Goal: Obtain resource: Download file/media

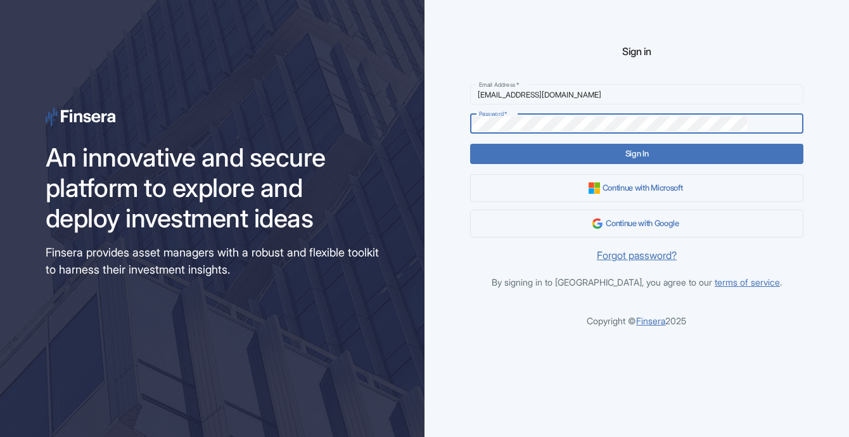
click at [670, 158] on button "Sign In" at bounding box center [636, 154] width 333 height 20
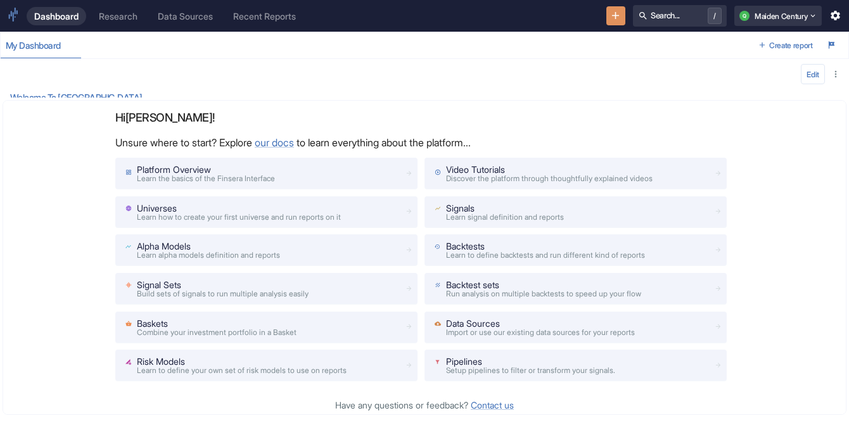
click at [135, 20] on div "Research" at bounding box center [118, 16] width 39 height 11
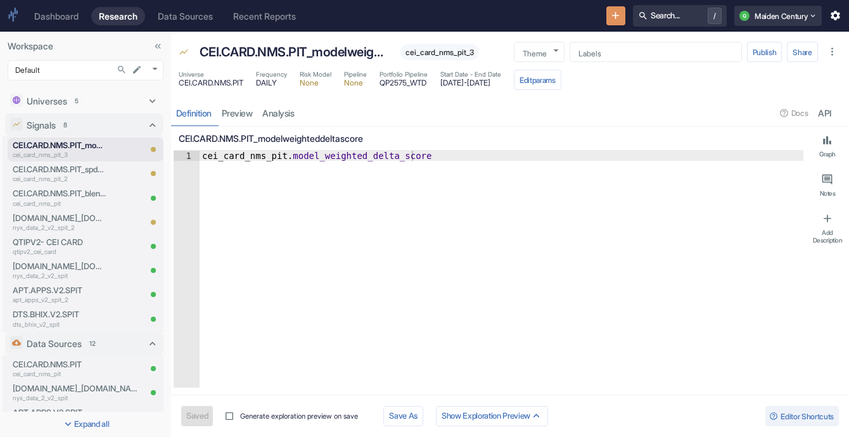
type textarea "x"
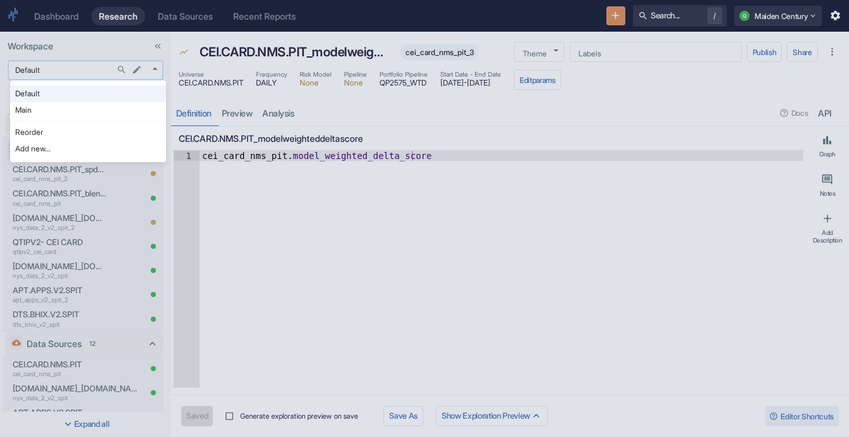
click at [73, 74] on body "Dashboard Research Data Sources Recent Reports Search... / Q Maiden Century Wor…" at bounding box center [424, 218] width 849 height 437
click at [89, 106] on li "Main" at bounding box center [88, 110] width 156 height 16
type input "1008"
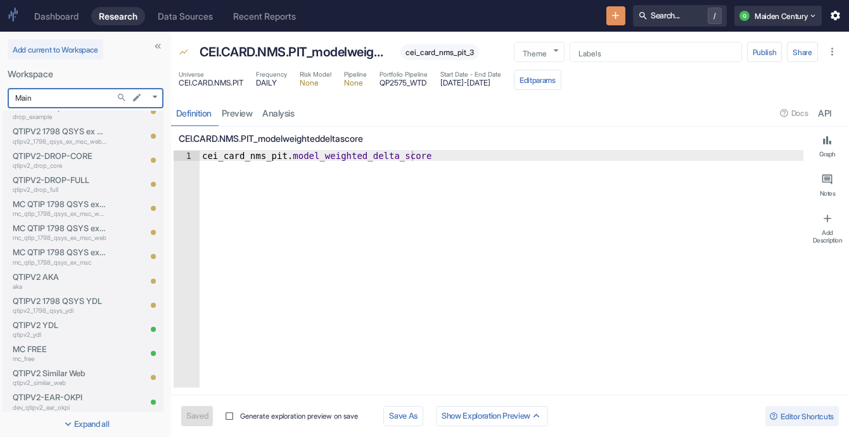
type textarea "x"
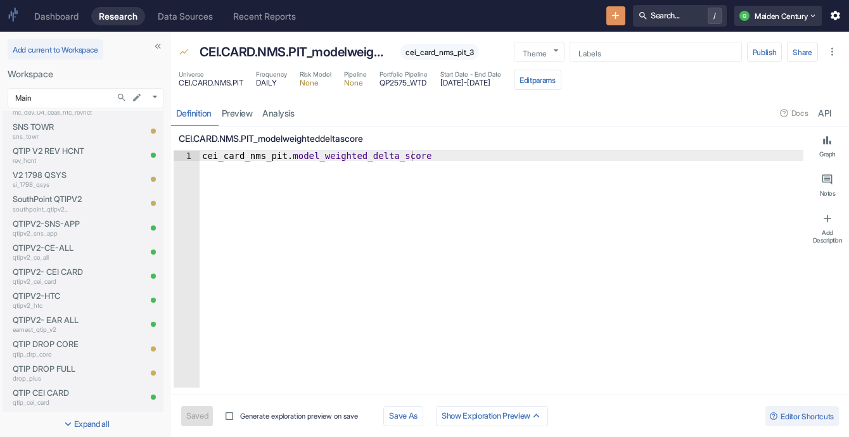
scroll to position [1039, 0]
click at [50, 278] on p "qtipv2_cei_card" at bounding box center [60, 281] width 94 height 10
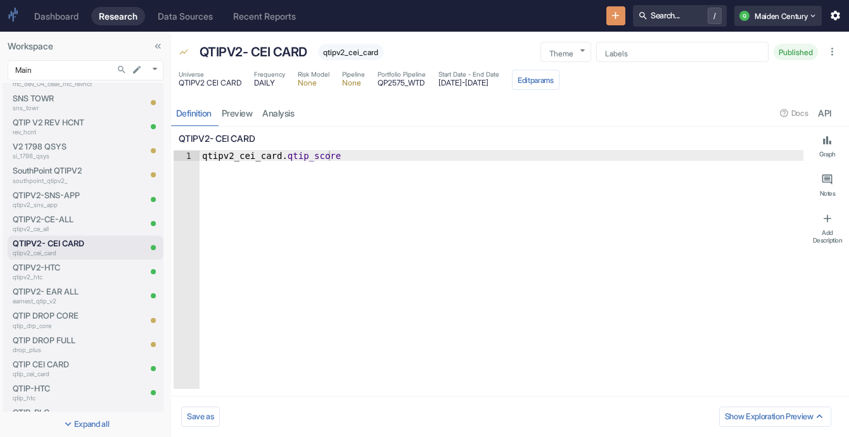
type textarea "x"
click at [394, 85] on span "QP2575_WTD" at bounding box center [402, 83] width 48 height 8
click at [271, 122] on link "analysis" at bounding box center [279, 113] width 42 height 26
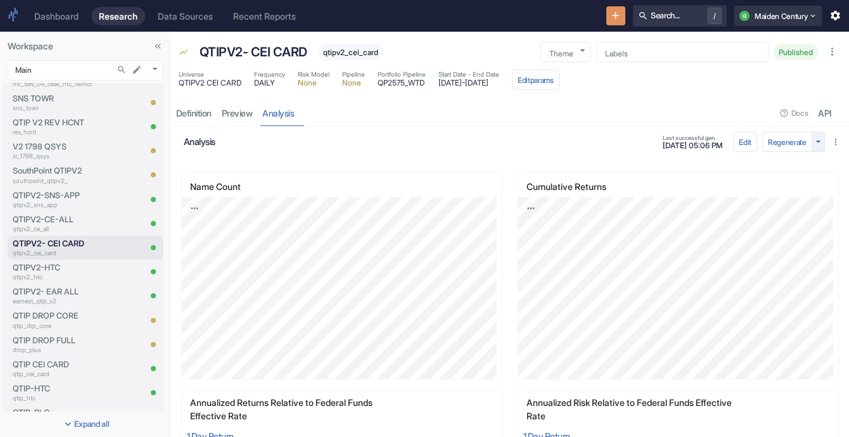
click at [812, 141] on icon "button" at bounding box center [818, 142] width 12 height 12
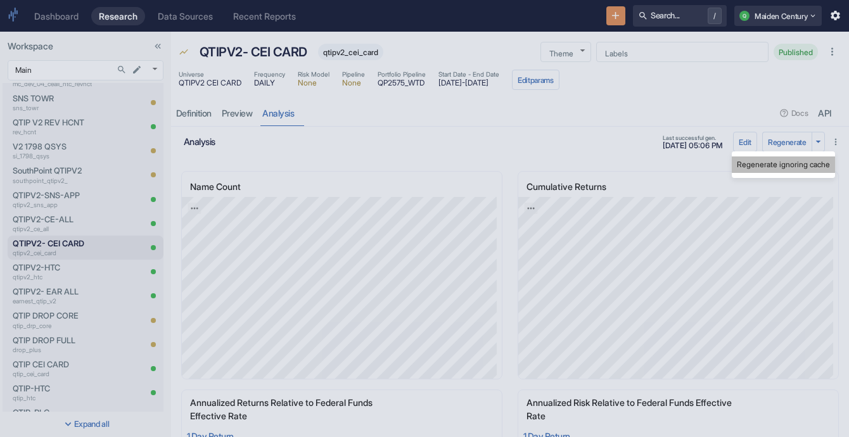
click at [792, 167] on li "Regenerate ignoring cache" at bounding box center [783, 164] width 103 height 16
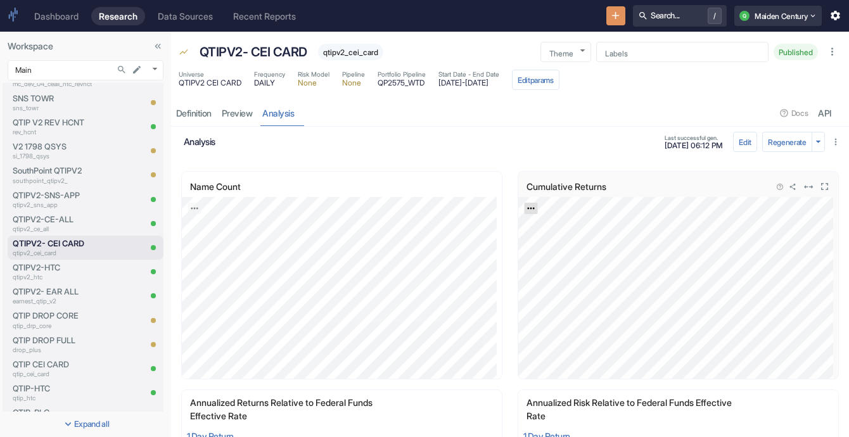
click at [526, 205] on icon "Export; Press ENTER to open" at bounding box center [530, 208] width 9 height 9
click at [557, 241] on link "CSV" at bounding box center [561, 242] width 35 height 13
click at [193, 208] on icon "Export; Press ENTER to open" at bounding box center [194, 208] width 9 height 9
click at [226, 242] on link "CSV" at bounding box center [225, 242] width 35 height 13
click at [559, 78] on button "Edit params" at bounding box center [536, 80] width 48 height 20
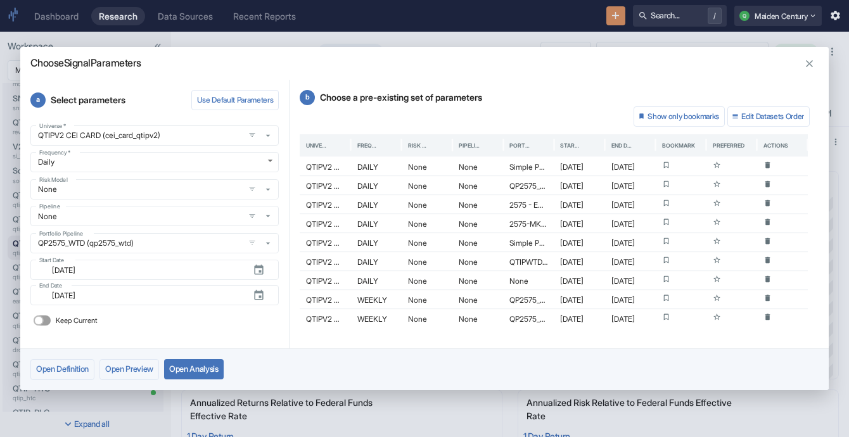
click at [45, 324] on input "Keep Current" at bounding box center [38, 320] width 30 height 10
checkbox input "true"
click at [216, 372] on button "Open Analysis" at bounding box center [194, 369] width 60 height 20
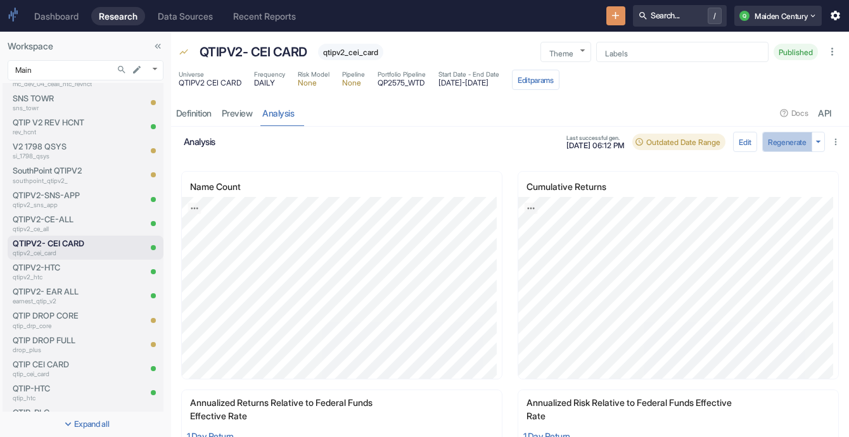
click at [782, 132] on button "Regenerate" at bounding box center [787, 142] width 50 height 20
click at [782, 132] on div "Regenerate" at bounding box center [793, 142] width 63 height 20
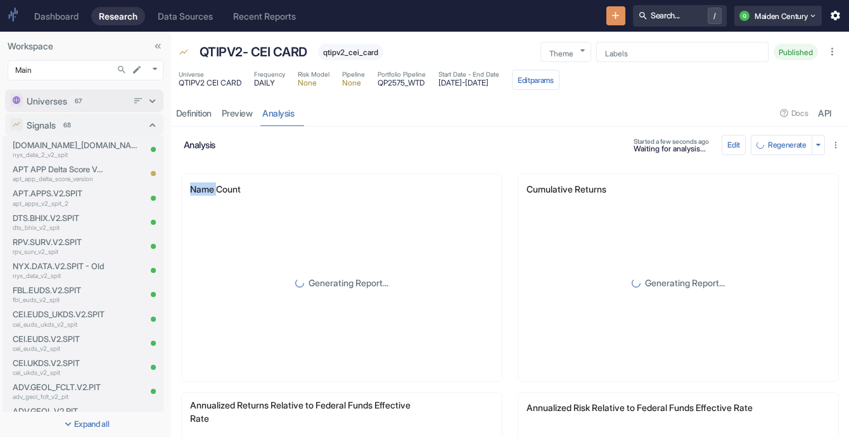
drag, startPoint x: 83, startPoint y: 127, endPoint x: 75, endPoint y: 111, distance: 18.4
click at [83, 127] on div "Signals 68" at bounding box center [85, 124] width 117 height 13
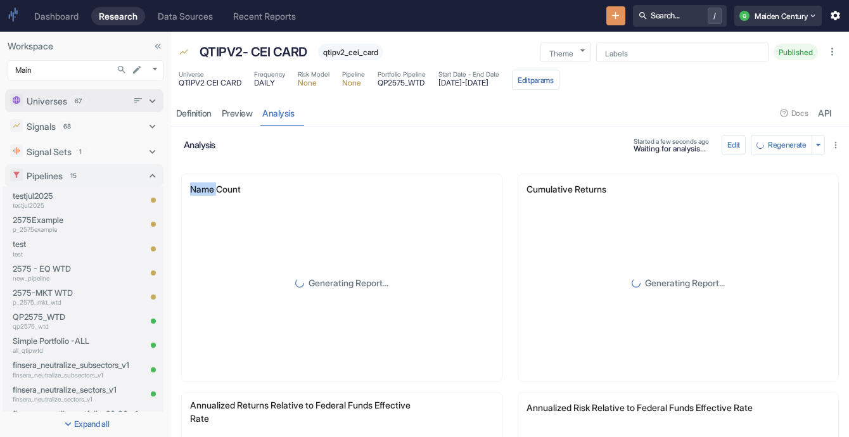
click at [72, 102] on span "67" at bounding box center [78, 101] width 16 height 10
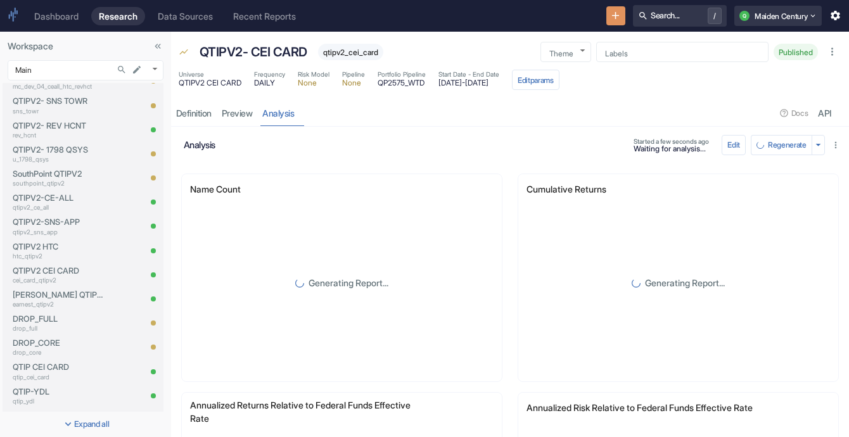
scroll to position [963, 0]
click at [48, 276] on p "cei_card_qtipv2" at bounding box center [60, 280] width 94 height 10
click at [65, 275] on p "cei_card_qtipv2" at bounding box center [60, 280] width 94 height 10
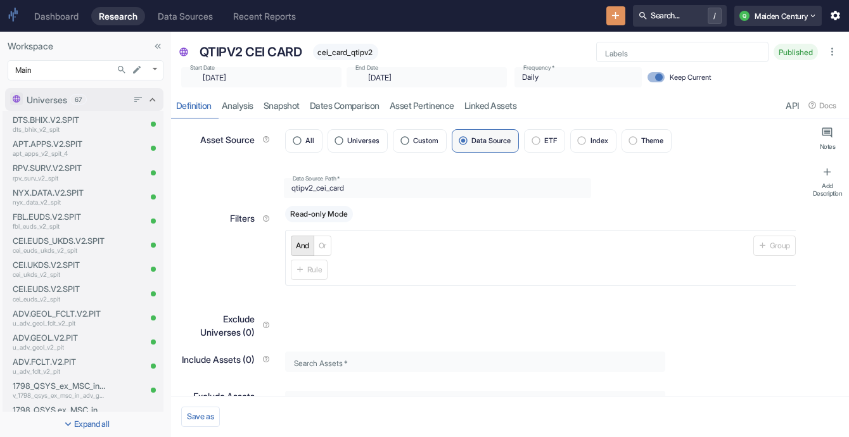
click at [106, 106] on div "Universes 67" at bounding box center [78, 99] width 136 height 16
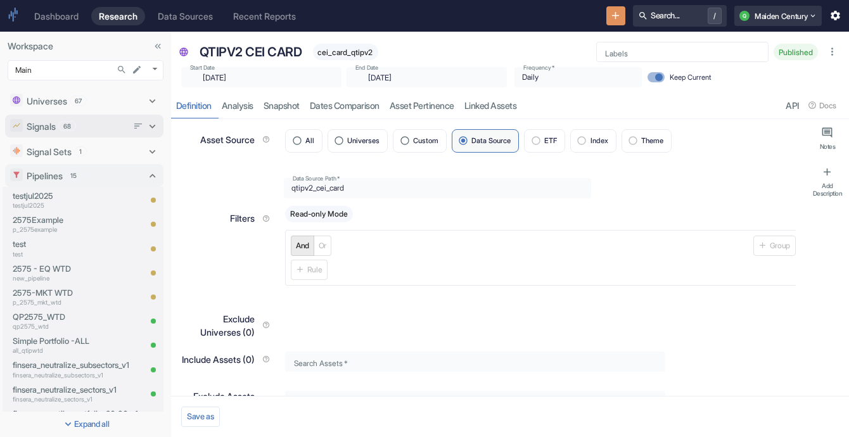
click at [67, 128] on span "68" at bounding box center [67, 127] width 16 height 10
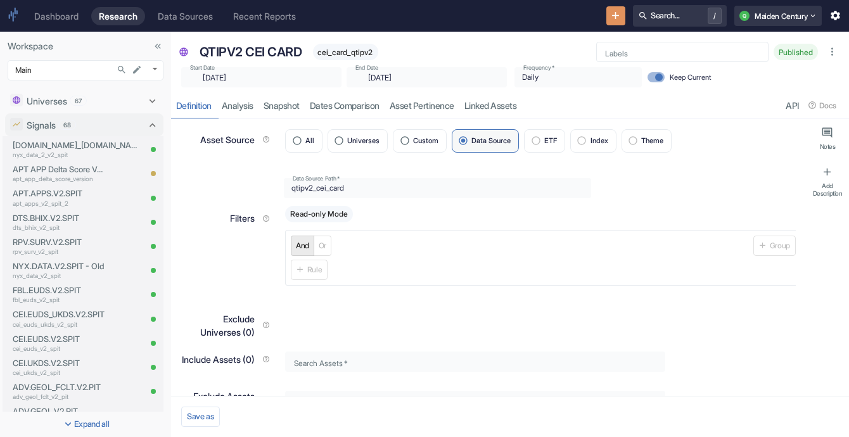
type textarea "x"
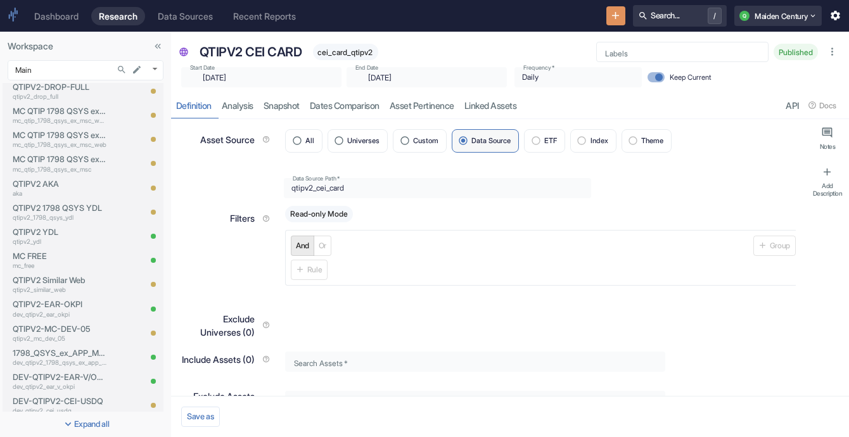
scroll to position [736, 0]
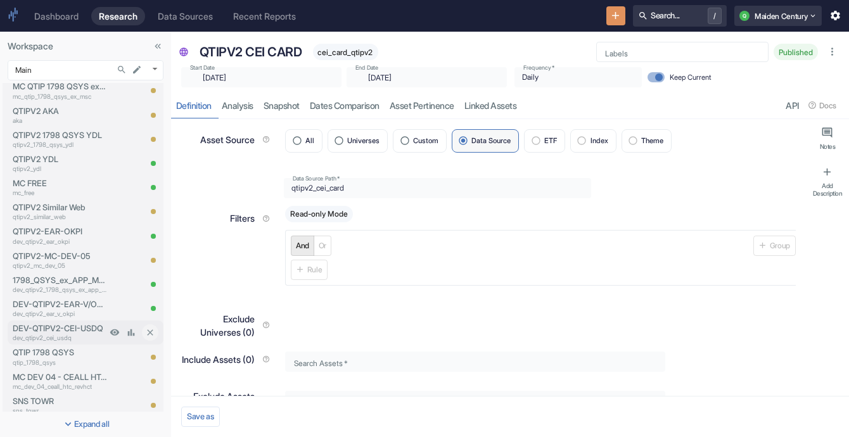
click at [73, 328] on p "DEV-QTIPV2-CEI-USDQ" at bounding box center [60, 328] width 94 height 12
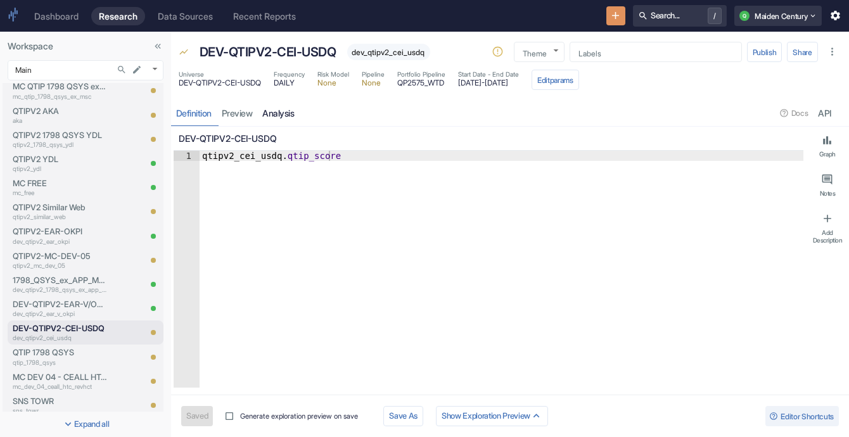
type textarea "x"
click at [291, 117] on link "analysis" at bounding box center [279, 113] width 42 height 26
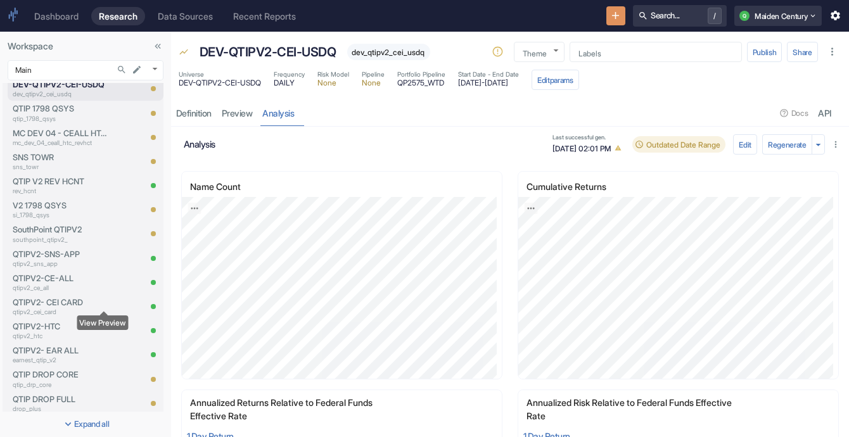
scroll to position [993, 0]
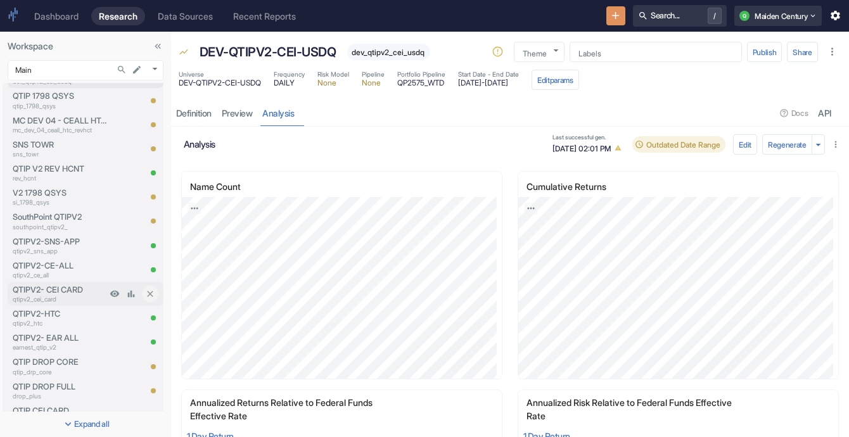
click at [76, 291] on p "QTIPV2- CEI CARD" at bounding box center [60, 290] width 94 height 12
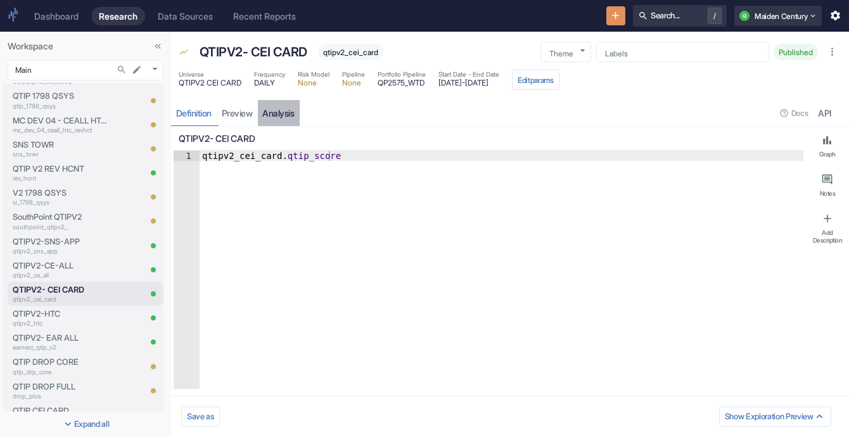
type textarea "x"
click at [282, 117] on link "analysis" at bounding box center [279, 113] width 42 height 26
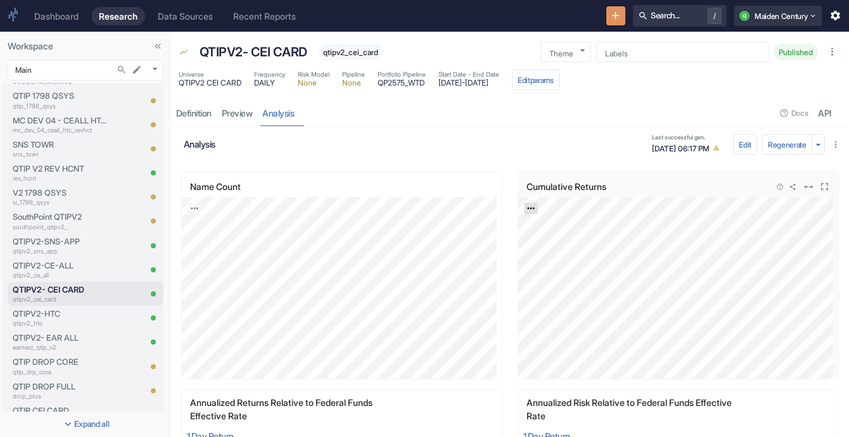
click at [529, 207] on icon "Export; Press ENTER to open" at bounding box center [530, 208] width 9 height 9
click at [556, 238] on link "CSV" at bounding box center [561, 242] width 35 height 13
click at [196, 204] on icon "Export; Press ENTER to open" at bounding box center [194, 208] width 9 height 9
click at [235, 239] on link "CSV" at bounding box center [225, 242] width 35 height 13
